Goal: Information Seeking & Learning: Learn about a topic

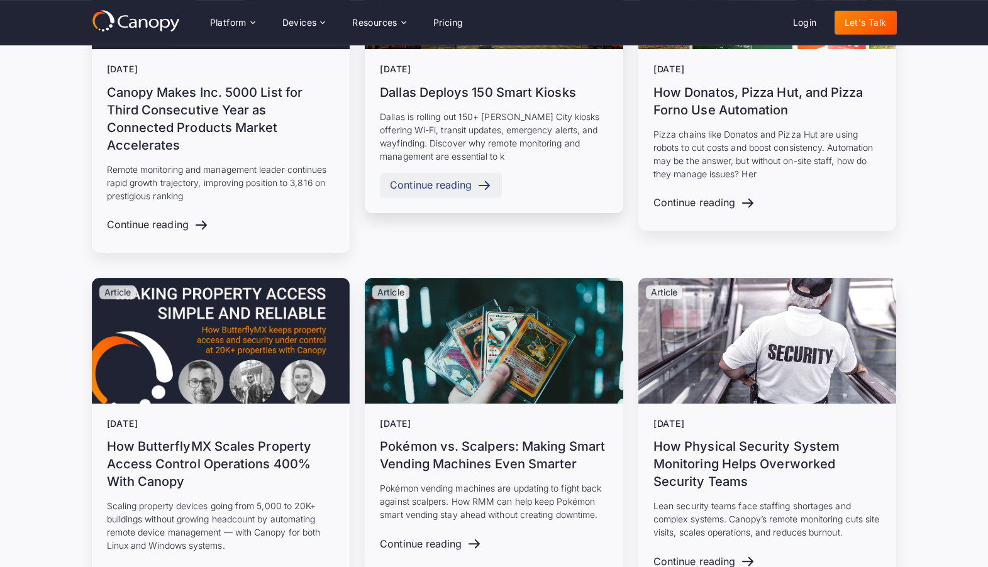
scroll to position [950, 0]
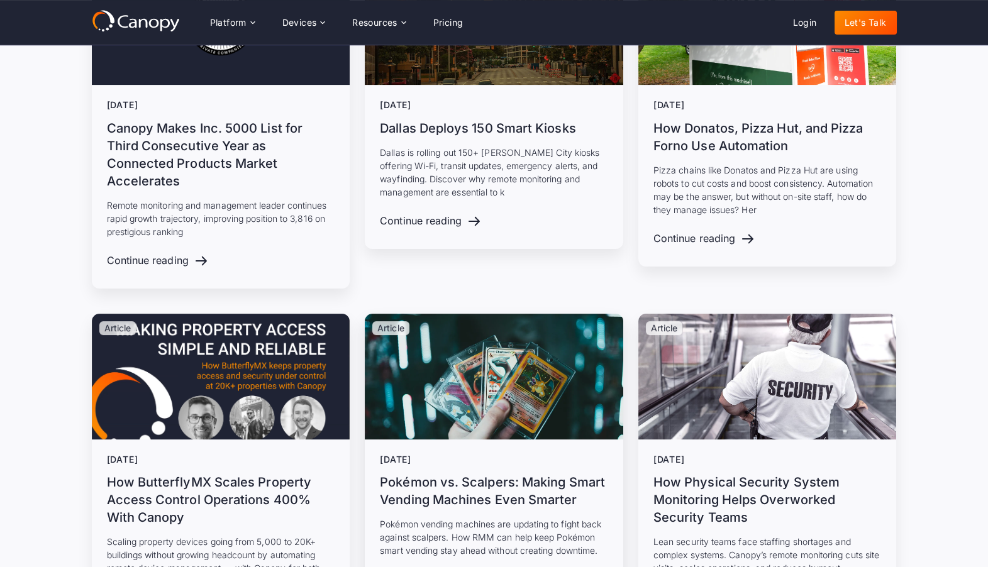
scroll to position [950, 0]
